Goal: Task Accomplishment & Management: Manage account settings

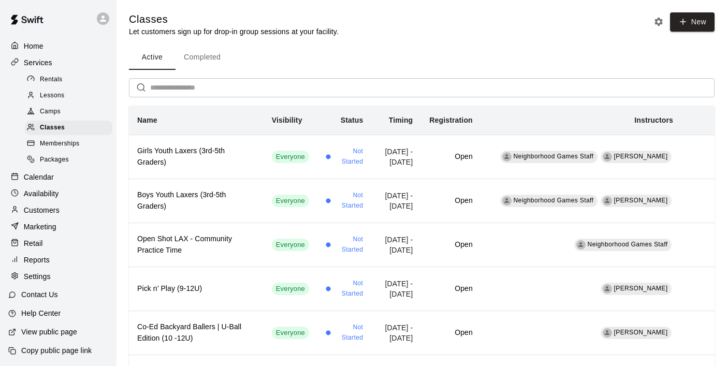
click at [197, 90] on input "text" at bounding box center [432, 87] width 565 height 19
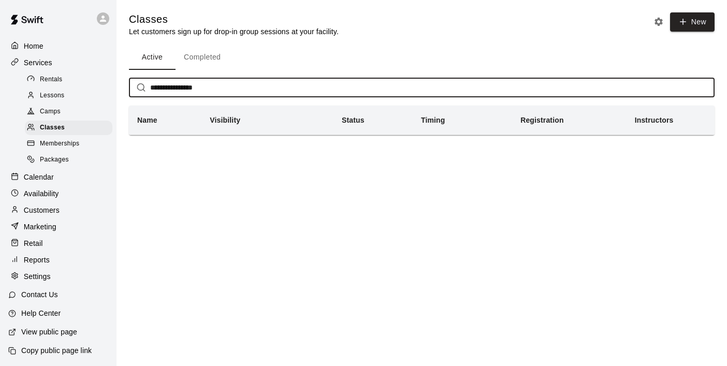
type input "**********"
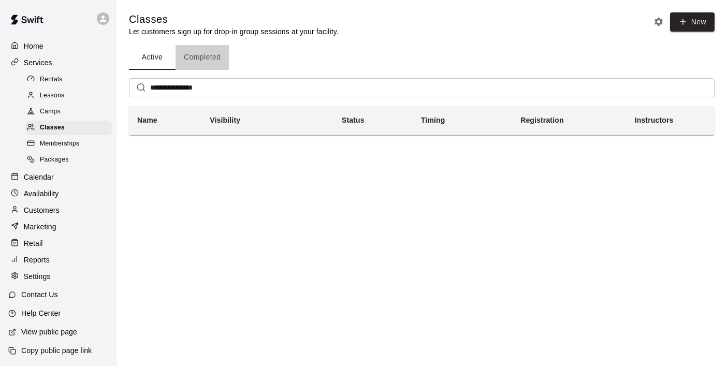
click at [207, 65] on button "Completed" at bounding box center [202, 57] width 53 height 25
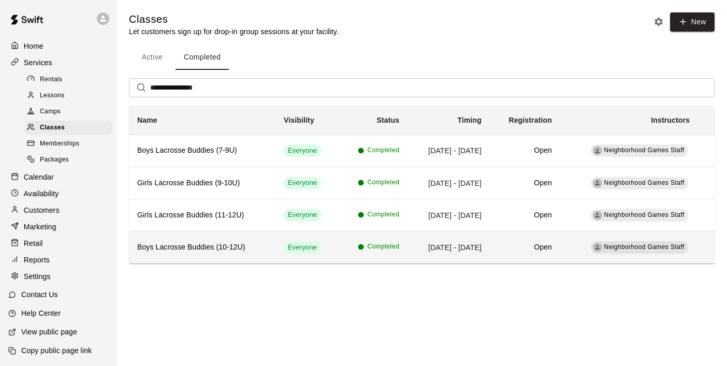
click at [180, 245] on h6 "Boys Lacrosse Buddies (10-12U)" at bounding box center [202, 247] width 130 height 11
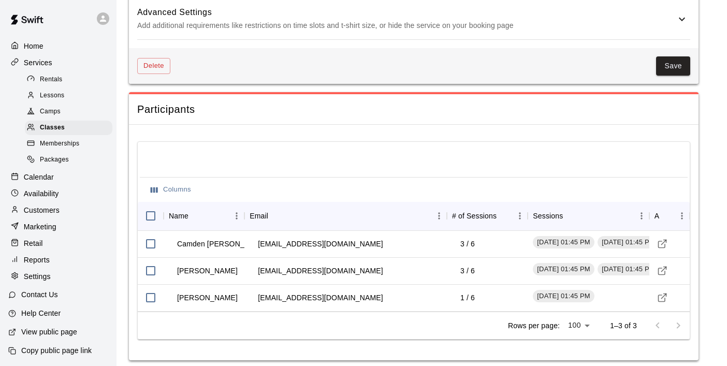
scroll to position [1196, 0]
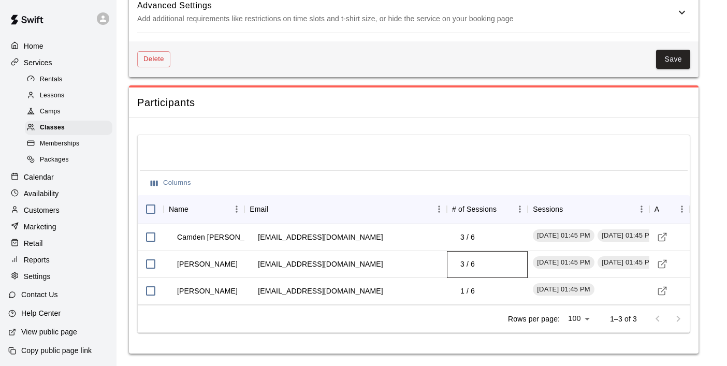
click at [468, 262] on td "3 / 6" at bounding box center [467, 264] width 31 height 27
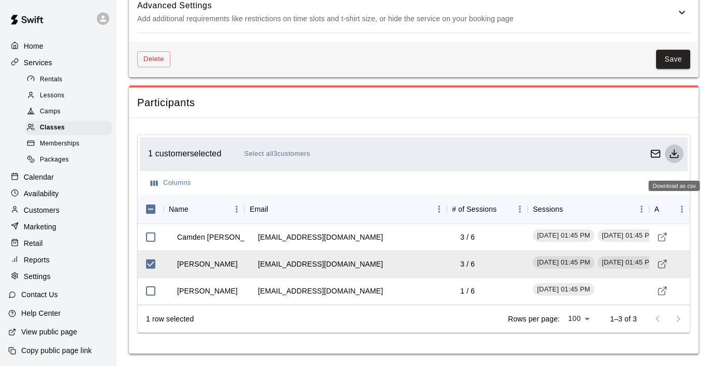
click at [673, 156] on icon "Download as csv" at bounding box center [674, 154] width 10 height 10
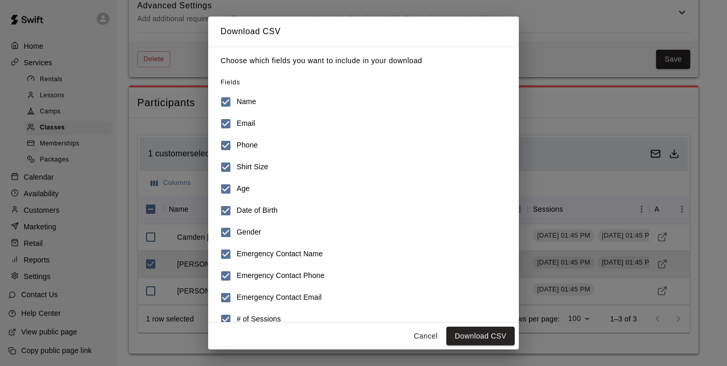
scroll to position [38, 0]
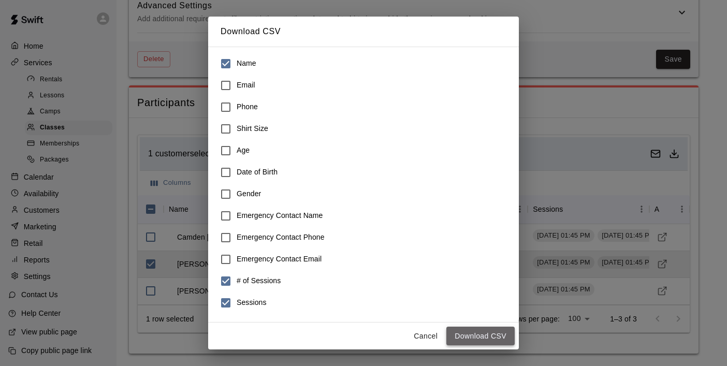
click at [465, 334] on button "Download CSV" at bounding box center [481, 336] width 68 height 19
click at [482, 332] on button "Download CSV" at bounding box center [481, 336] width 68 height 19
click at [425, 336] on button "Cancel" at bounding box center [425, 336] width 33 height 19
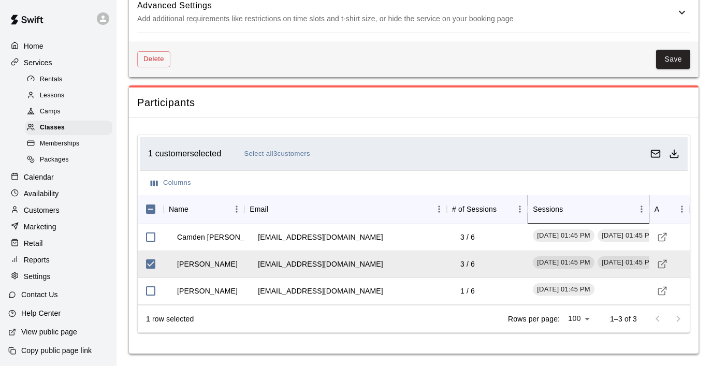
click at [650, 210] on icon "Sessions" at bounding box center [649, 209] width 12 height 12
drag, startPoint x: 650, startPoint y: 210, endPoint x: 679, endPoint y: 211, distance: 28.5
click at [679, 211] on div "Name Email # of Sessions Sessions Actions" at bounding box center [414, 209] width 552 height 29
drag, startPoint x: 533, startPoint y: 206, endPoint x: 478, endPoint y: 209, distance: 54.5
click at [478, 209] on div "# of Sessions" at bounding box center [487, 209] width 81 height 29
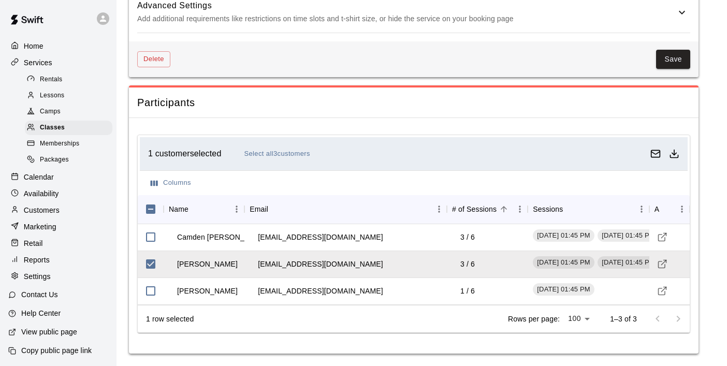
drag, startPoint x: 568, startPoint y: 205, endPoint x: 511, endPoint y: 208, distance: 57.1
click at [511, 208] on div "Name Email # of Sessions Sessions Actions" at bounding box center [414, 209] width 552 height 29
click at [550, 211] on div "Sessions" at bounding box center [548, 209] width 30 height 29
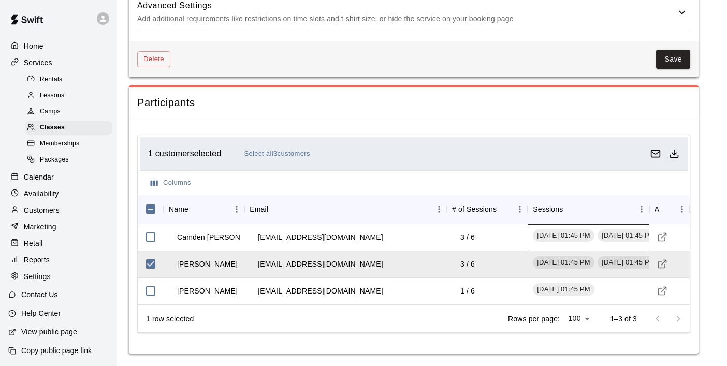
click at [570, 237] on span "July 14, 2025 - 01:45 PM" at bounding box center [563, 236] width 61 height 10
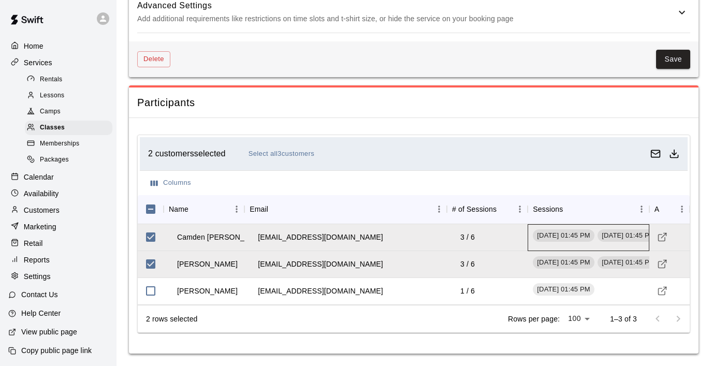
click at [559, 245] on div "July 14, 2025 - 01:45 PM July 21, 2025 - 01:45 PM August 11, 2025 - 01:45 PM" at bounding box center [588, 237] width 121 height 27
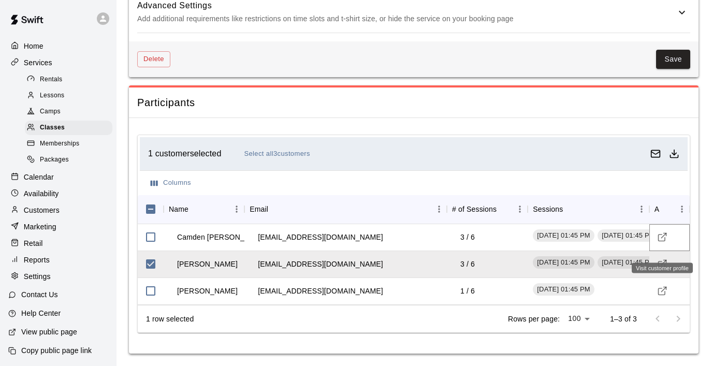
click at [662, 234] on icon "Visit customer profile" at bounding box center [662, 237] width 10 height 10
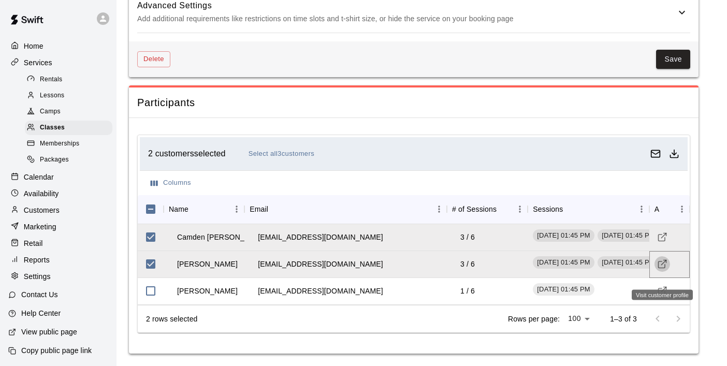
click at [662, 269] on icon "Visit customer profile" at bounding box center [662, 264] width 10 height 10
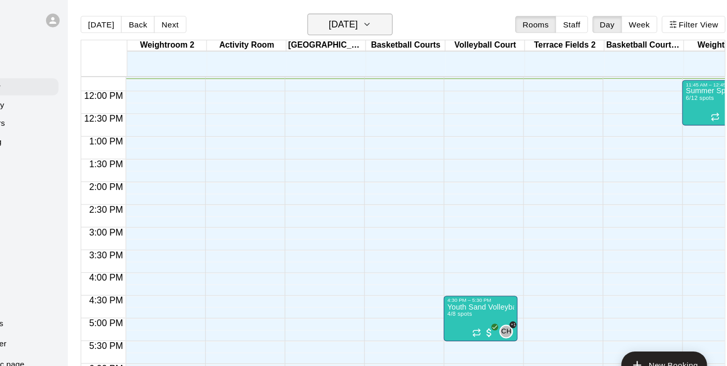
scroll to position [0, 1]
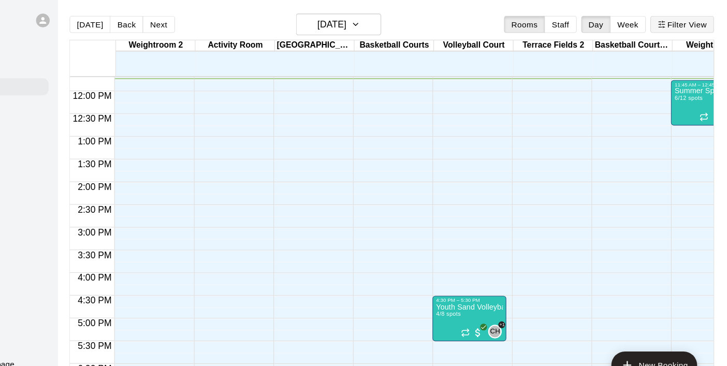
click at [694, 19] on button "Filter View" at bounding box center [686, 23] width 58 height 16
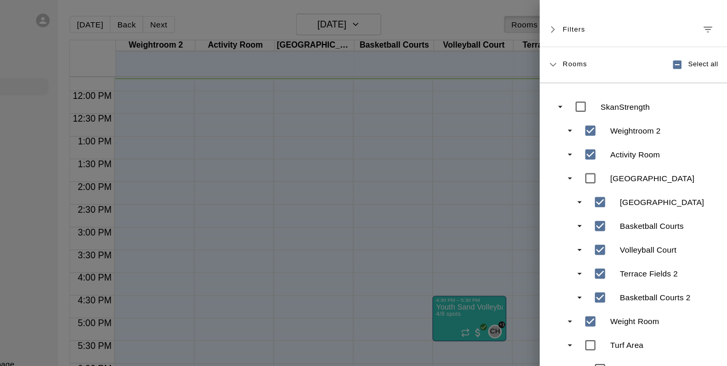
scroll to position [0, 0]
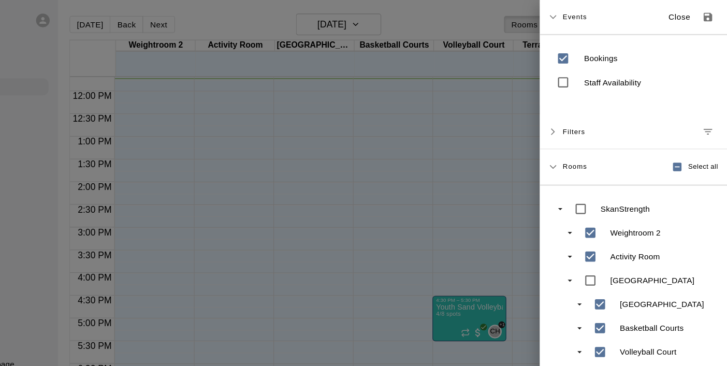
click at [581, 117] on span "Filters" at bounding box center [587, 120] width 21 height 19
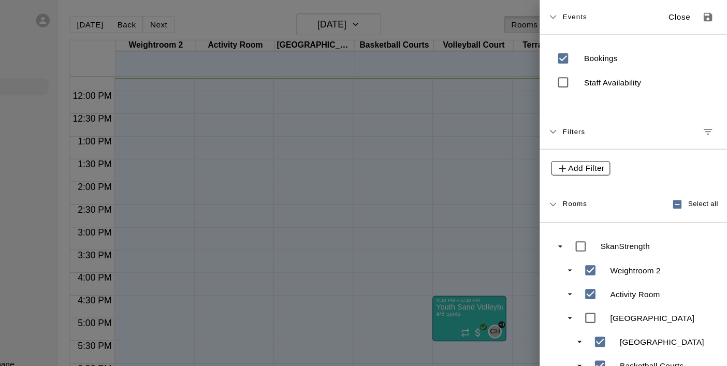
click at [580, 152] on icon "button" at bounding box center [577, 154] width 10 height 10
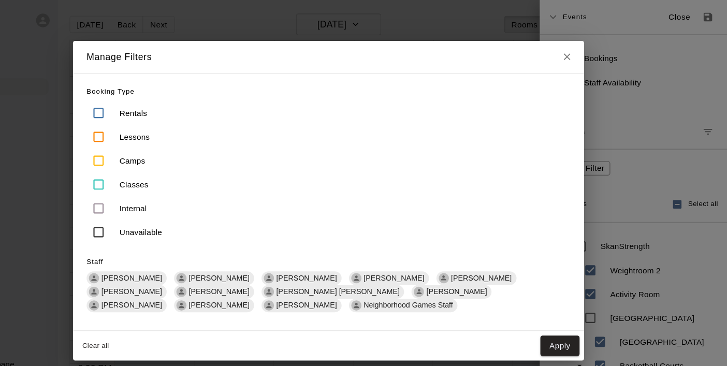
click at [156, 312] on button "Clear all" at bounding box center [151, 315] width 33 height 17
click at [583, 48] on icon "Close" at bounding box center [581, 52] width 10 height 10
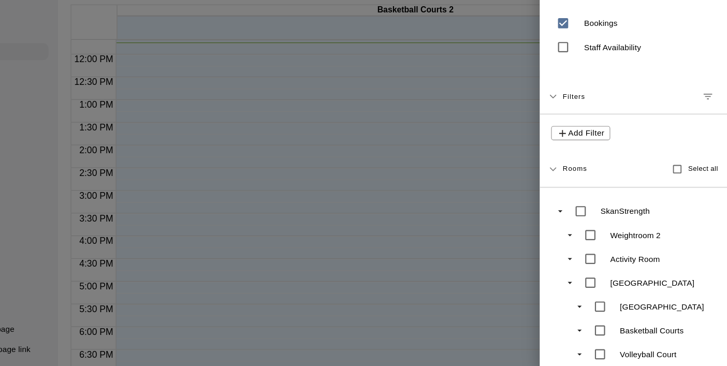
scroll to position [228, 0]
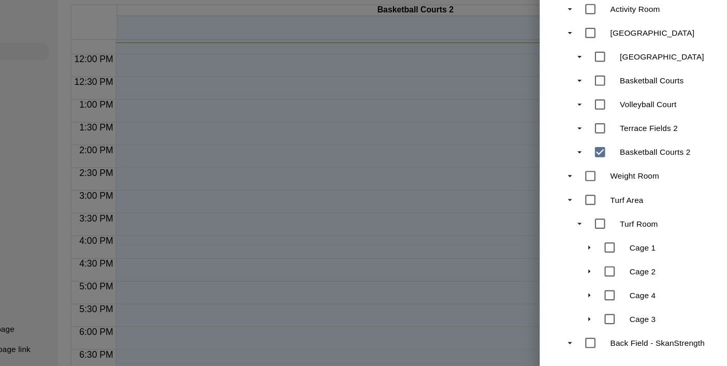
click at [530, 234] on div at bounding box center [363, 183] width 727 height 366
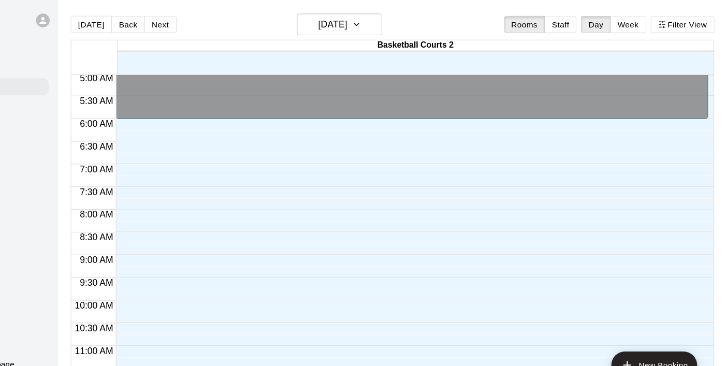
scroll to position [223, 0]
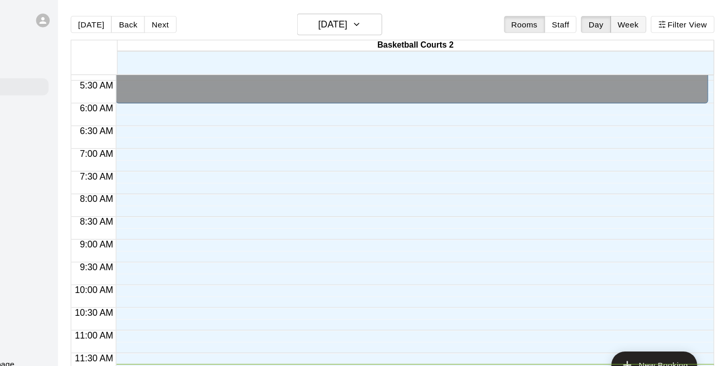
click at [634, 23] on button "Week" at bounding box center [637, 23] width 33 height 16
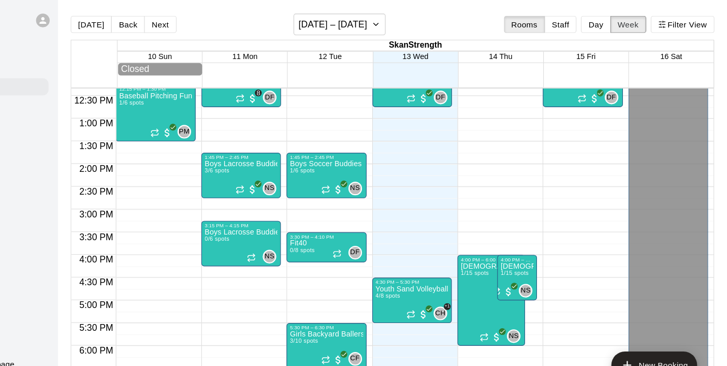
scroll to position [514, 0]
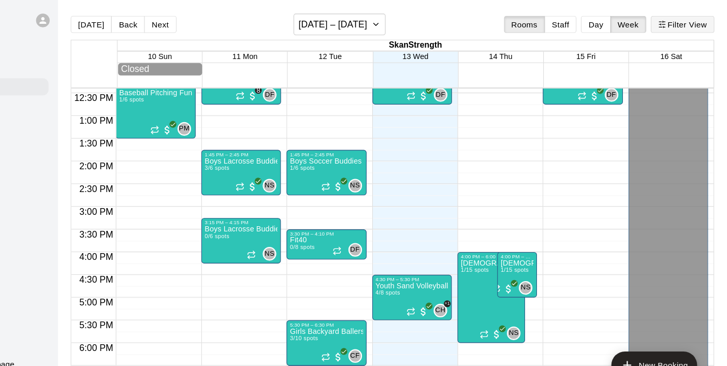
click at [684, 25] on button "Filter View" at bounding box center [686, 23] width 58 height 16
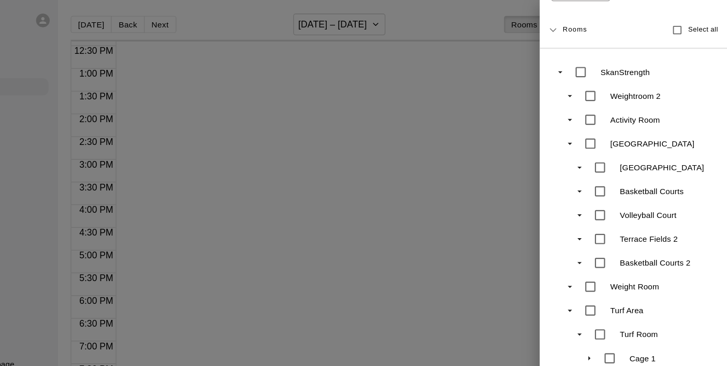
scroll to position [228, 0]
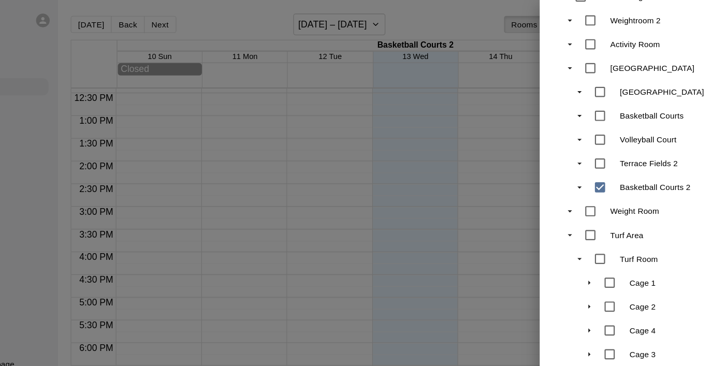
click at [491, 12] on div at bounding box center [363, 183] width 727 height 366
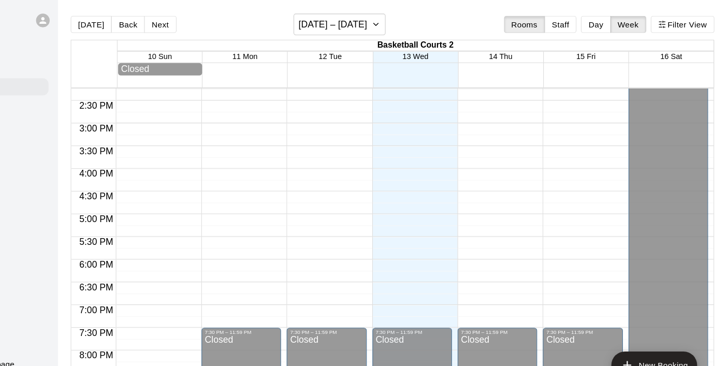
scroll to position [588, 0]
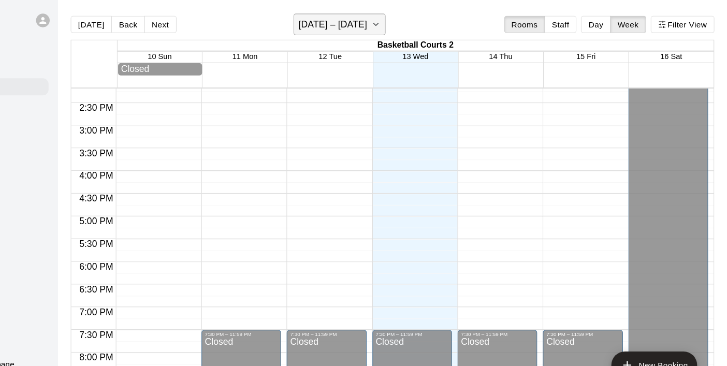
click at [405, 23] on icon "button" at bounding box center [407, 22] width 4 height 2
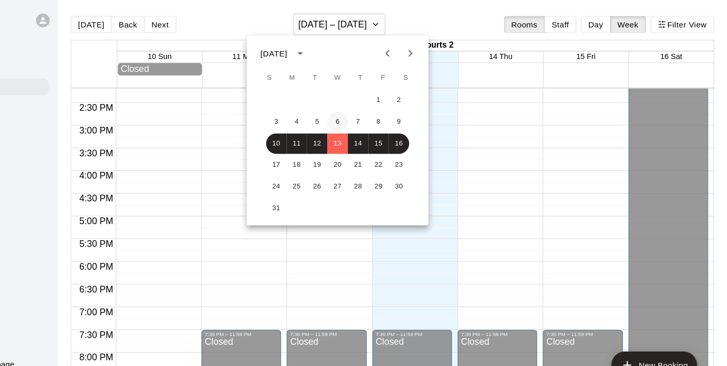
click at [365, 110] on button "6" at bounding box center [372, 111] width 19 height 19
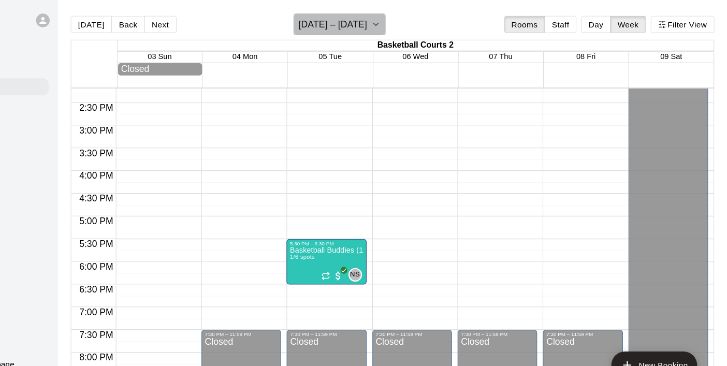
click at [404, 25] on icon "button" at bounding box center [407, 22] width 8 height 12
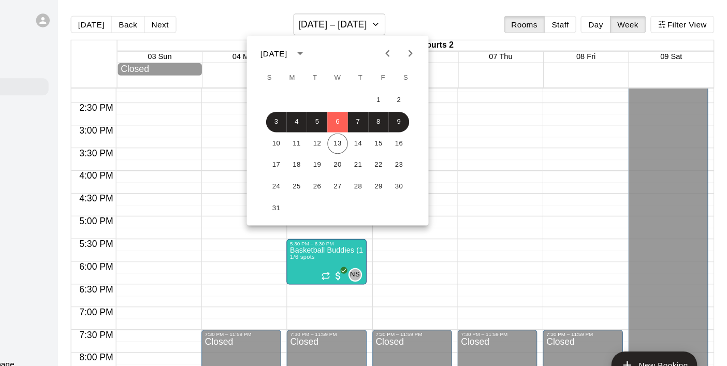
click at [390, 91] on div "1 2" at bounding box center [372, 91] width 166 height 19
click at [409, 92] on button "1" at bounding box center [409, 91] width 19 height 19
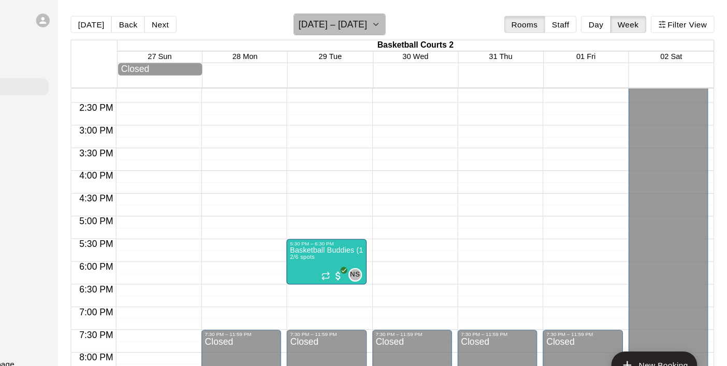
click at [411, 24] on icon "button" at bounding box center [407, 22] width 8 height 12
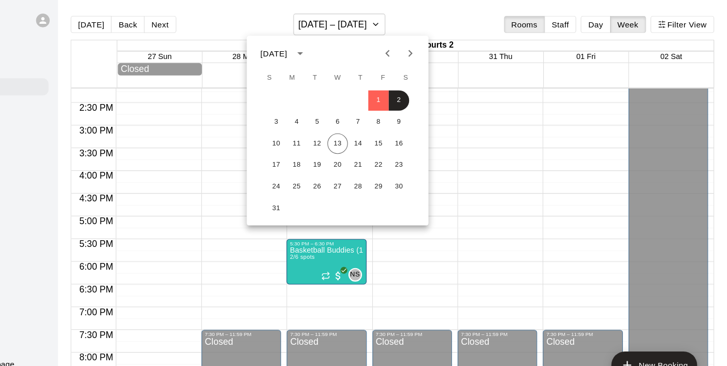
click at [419, 50] on icon "Previous month" at bounding box center [418, 49] width 4 height 6
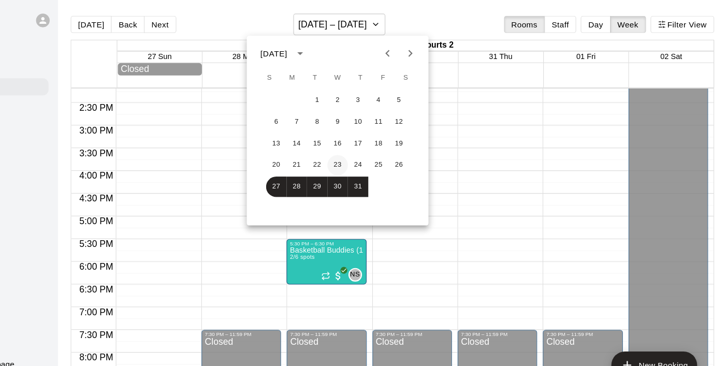
click at [369, 150] on button "23" at bounding box center [372, 150] width 19 height 19
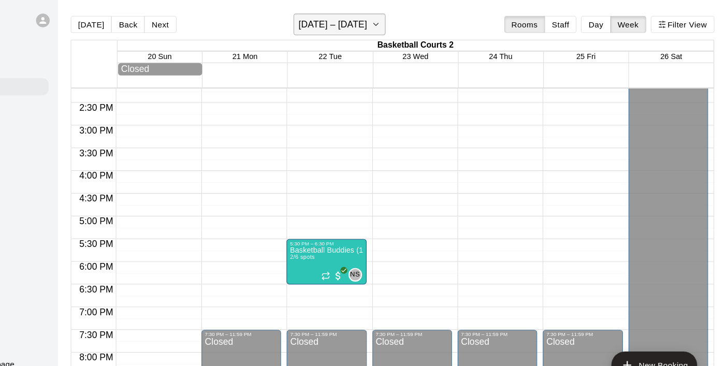
click at [401, 23] on button "July 20 – 26" at bounding box center [374, 22] width 84 height 20
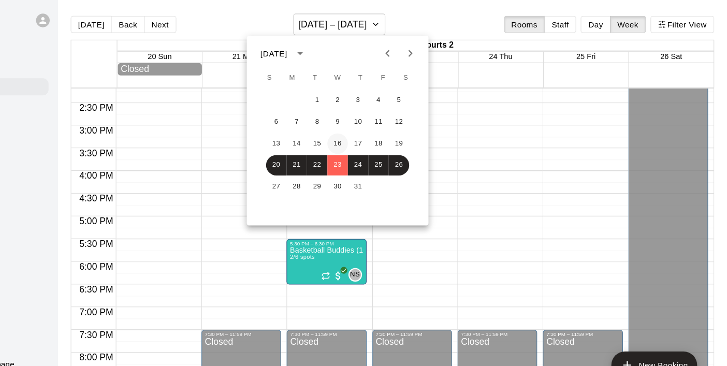
click at [368, 128] on button "16" at bounding box center [372, 131] width 19 height 19
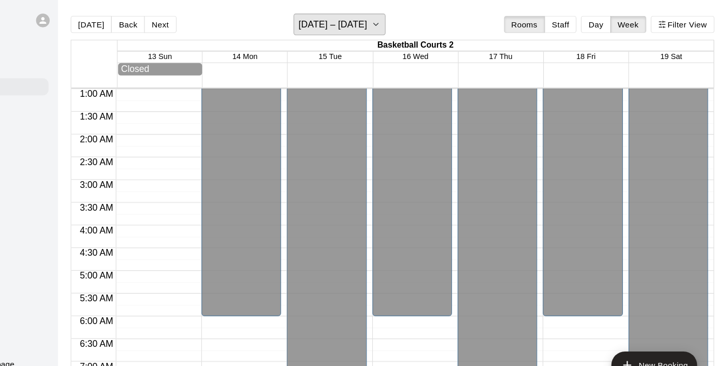
scroll to position [328, 0]
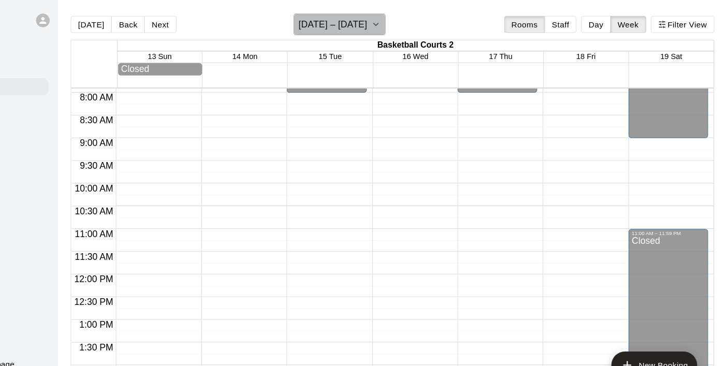
click at [402, 25] on button "July 13 – 19" at bounding box center [374, 22] width 84 height 20
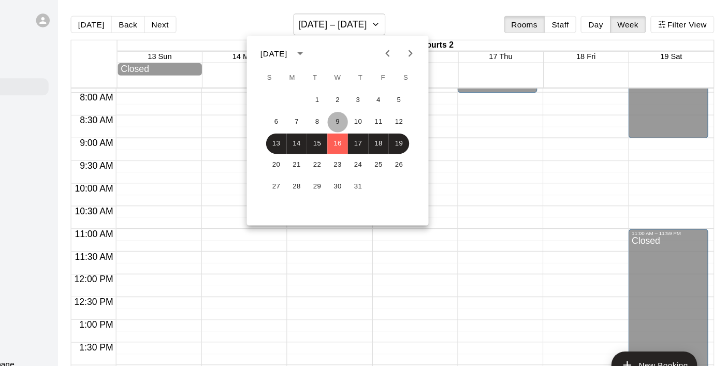
click at [373, 110] on button "9" at bounding box center [372, 111] width 19 height 19
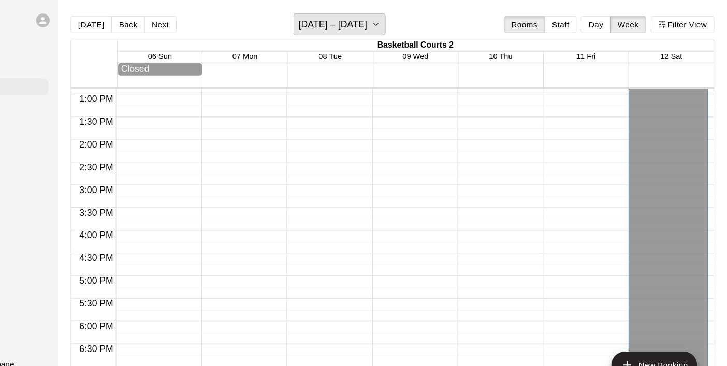
scroll to position [520, 0]
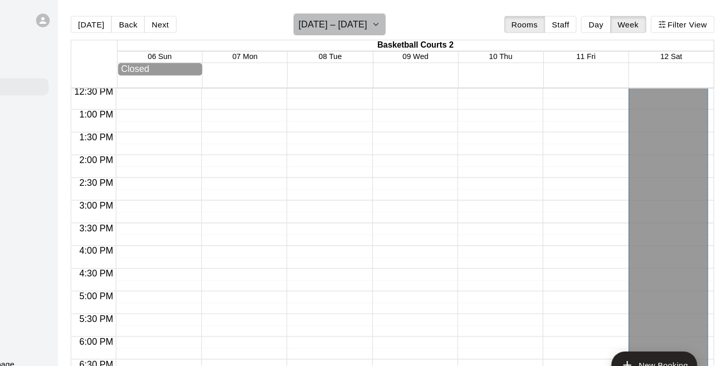
click at [403, 25] on icon "button" at bounding box center [407, 22] width 8 height 12
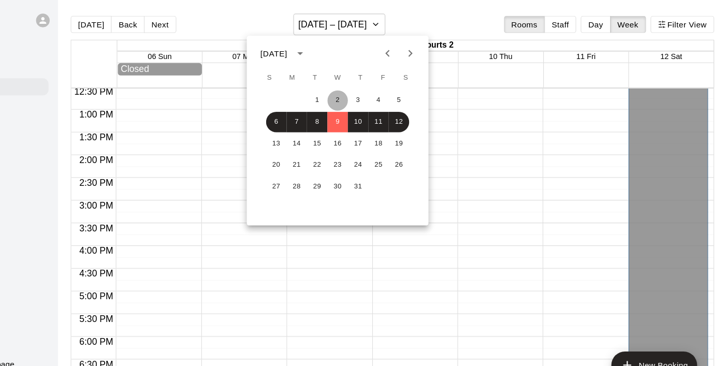
click at [377, 89] on button "2" at bounding box center [372, 91] width 19 height 19
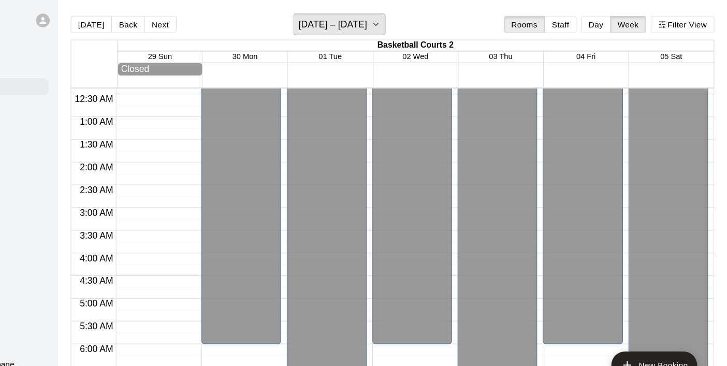
scroll to position [0, 0]
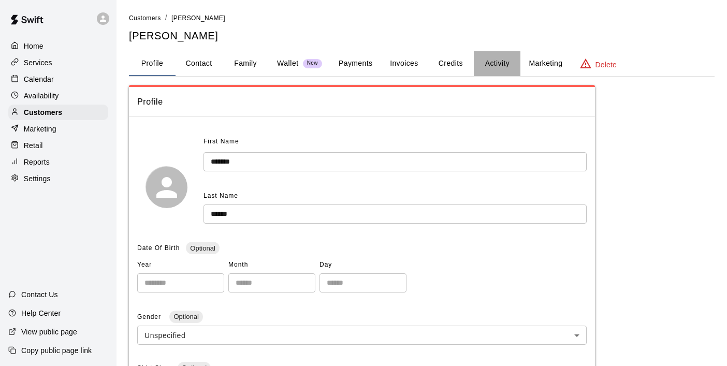
click at [503, 66] on button "Activity" at bounding box center [497, 63] width 47 height 25
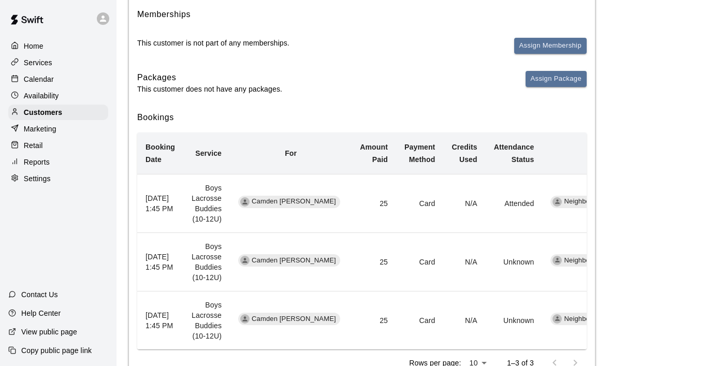
scroll to position [169, 0]
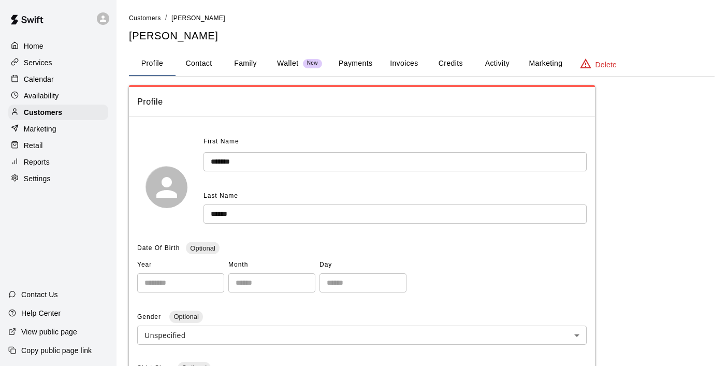
click at [504, 66] on button "Activity" at bounding box center [497, 63] width 47 height 25
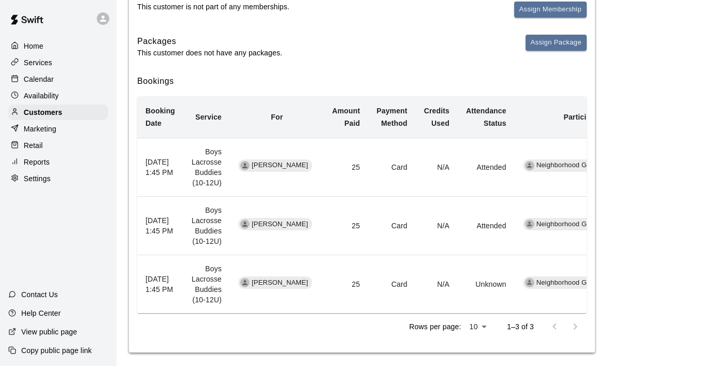
scroll to position [169, 0]
